Goal: Task Accomplishment & Management: Use online tool/utility

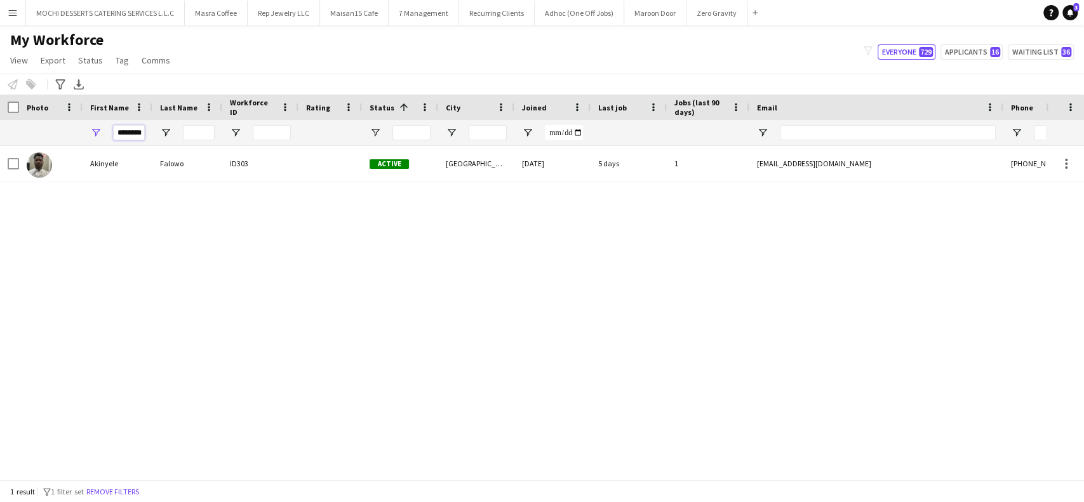
click at [128, 133] on input "********" at bounding box center [129, 132] width 32 height 15
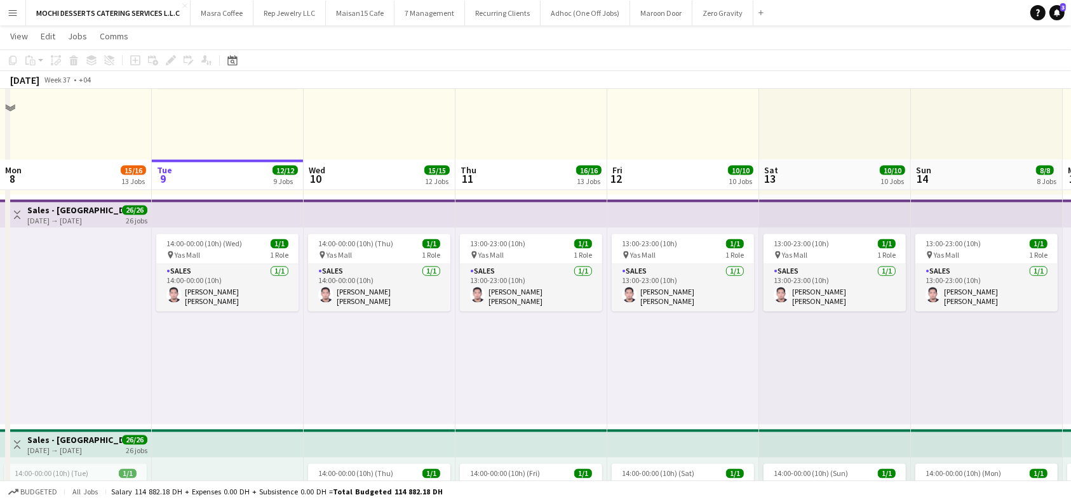
scroll to position [2242, 0]
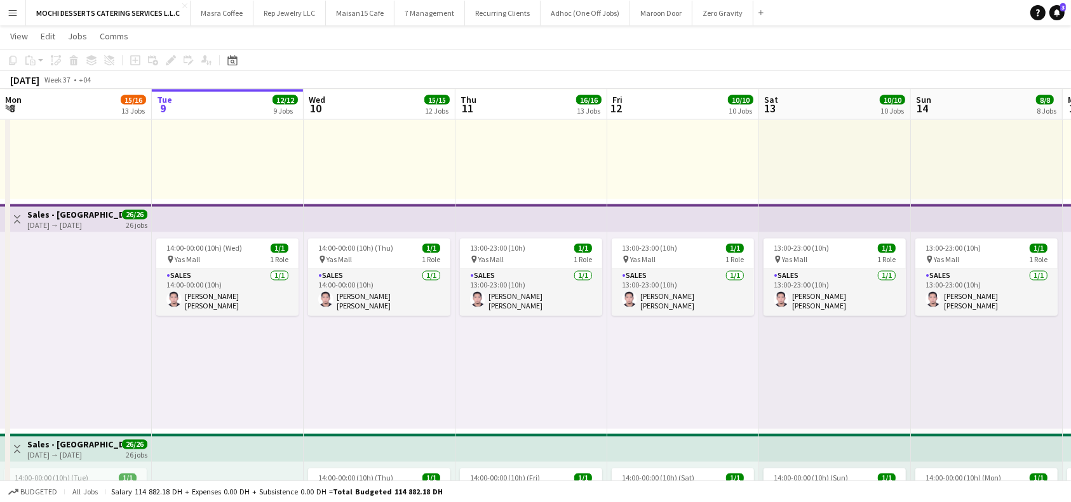
drag, startPoint x: 171, startPoint y: 208, endPoint x: 183, endPoint y: 212, distance: 12.0
click at [171, 209] on app-top-bar at bounding box center [228, 218] width 152 height 28
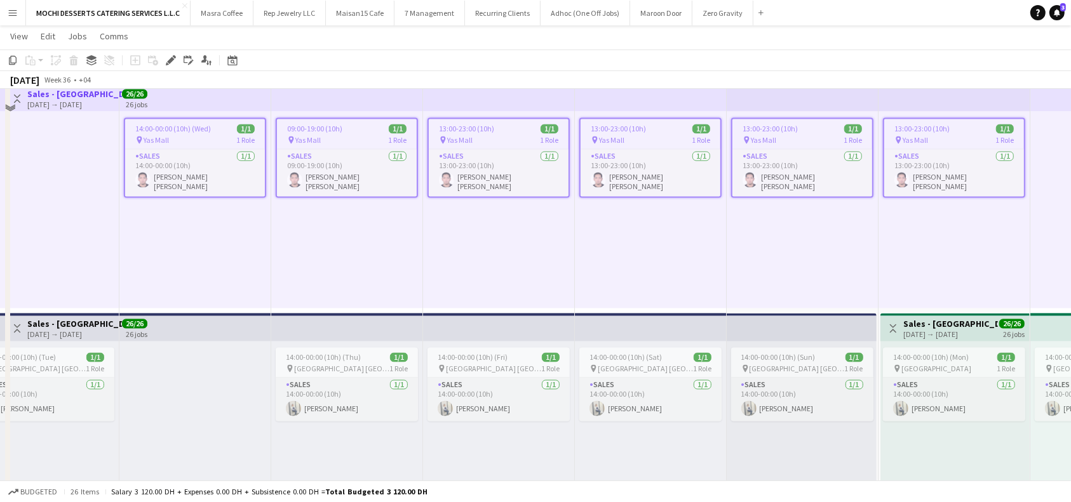
scroll to position [2411, 0]
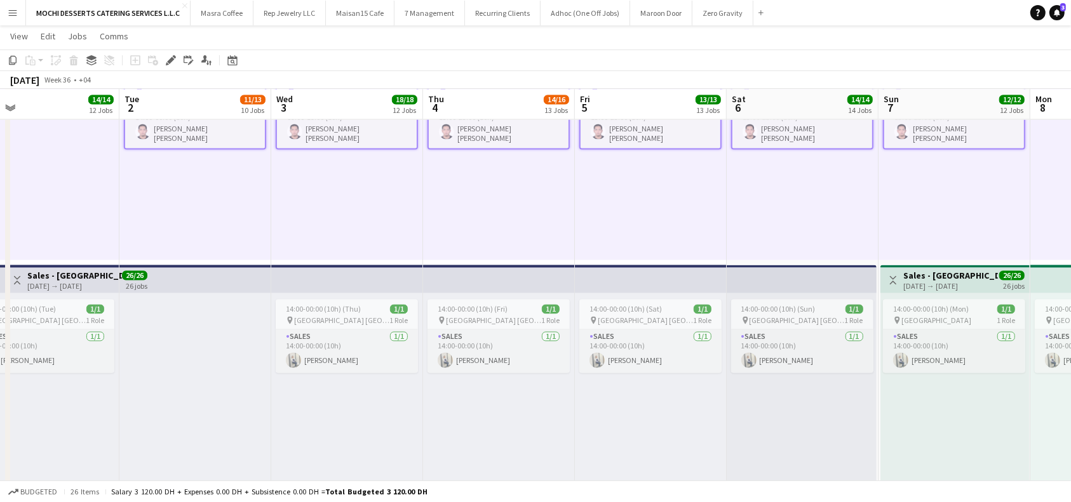
click at [350, 277] on app-top-bar at bounding box center [347, 279] width 152 height 28
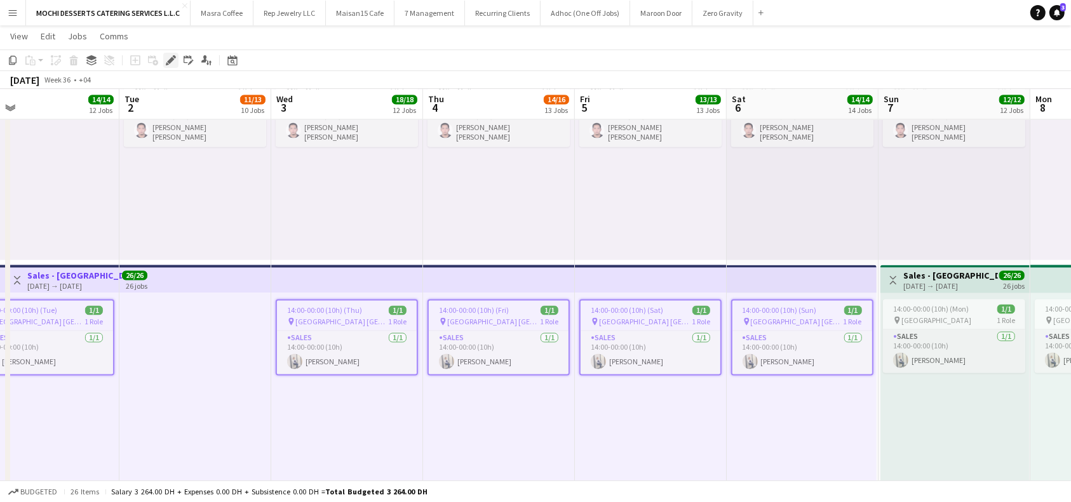
click at [168, 60] on icon at bounding box center [170, 60] width 7 height 7
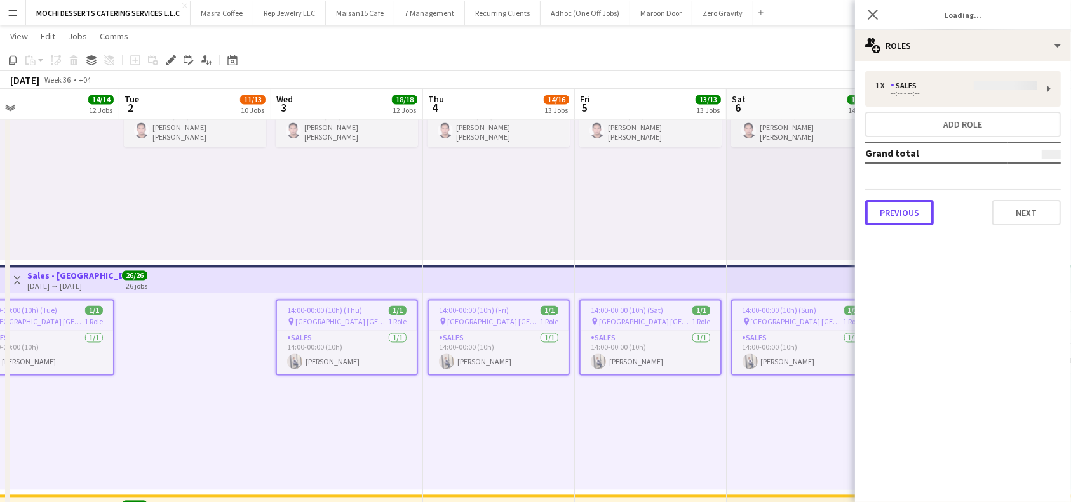
click at [914, 218] on button "Previous" at bounding box center [899, 212] width 69 height 25
type input "*******"
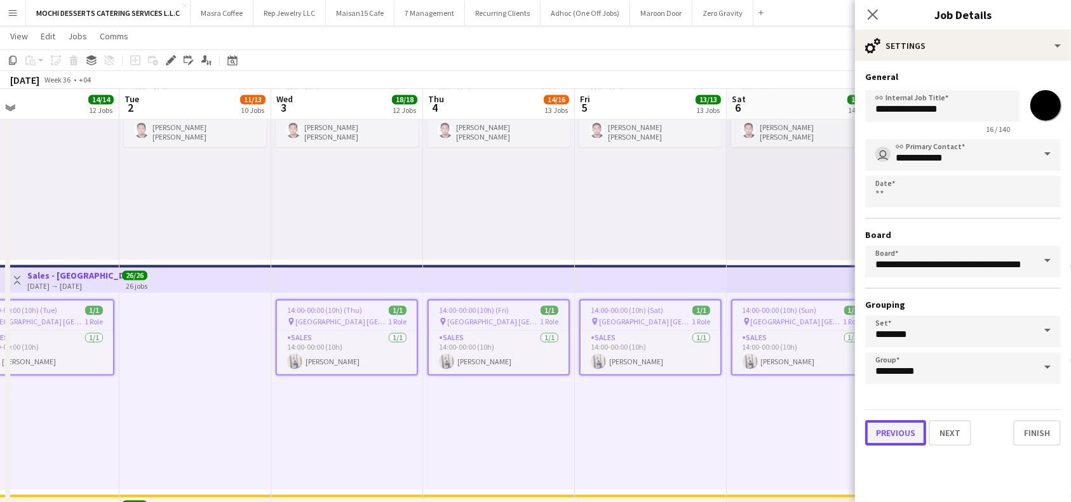
click at [892, 438] on button "Previous" at bounding box center [895, 432] width 61 height 25
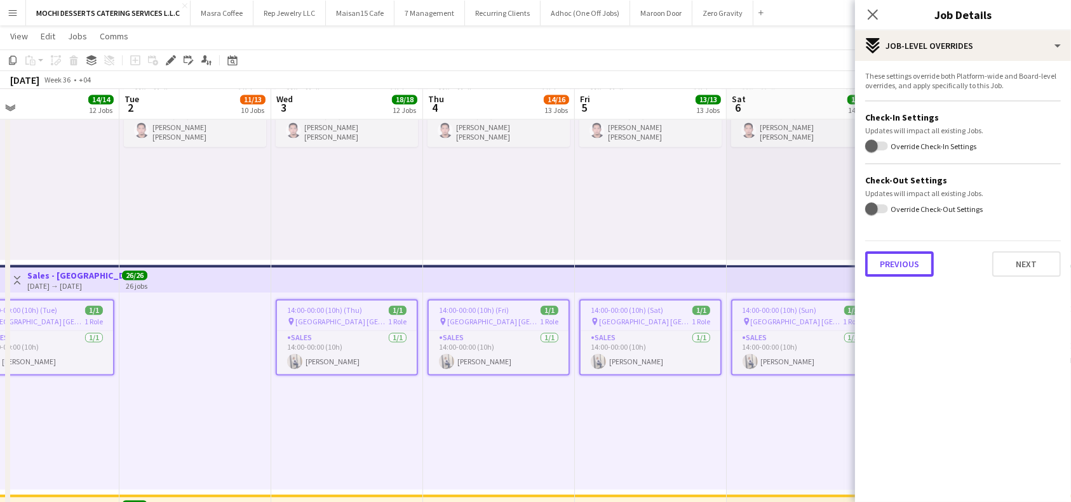
click at [888, 264] on button "Previous" at bounding box center [899, 263] width 69 height 25
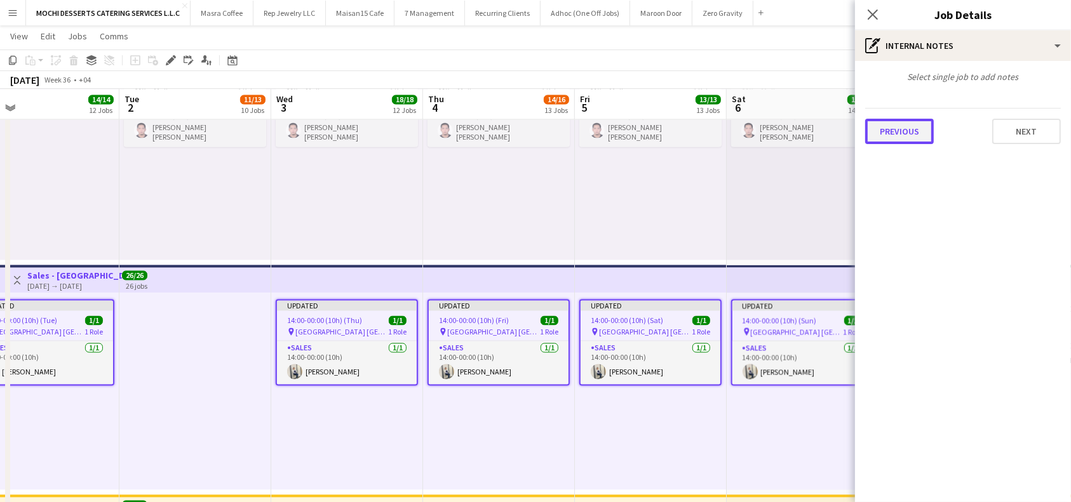
click at [895, 135] on button "Previous" at bounding box center [899, 131] width 69 height 25
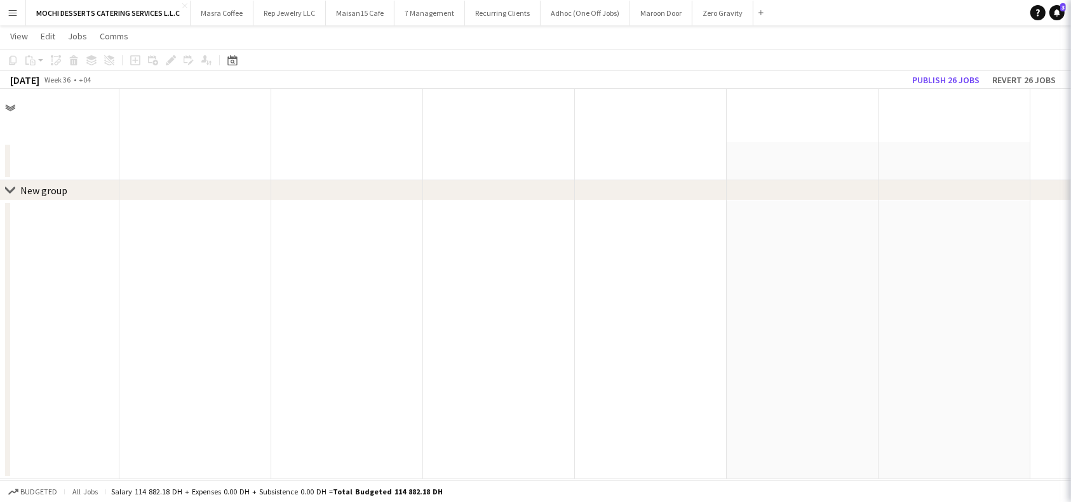
scroll to position [0, 0]
